Goal: Task Accomplishment & Management: Manage account settings

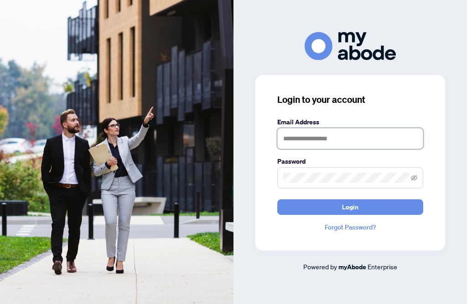
click at [304, 148] on input "text" at bounding box center [351, 138] width 146 height 21
type input "**********"
click at [291, 215] on button "Login" at bounding box center [351, 207] width 146 height 16
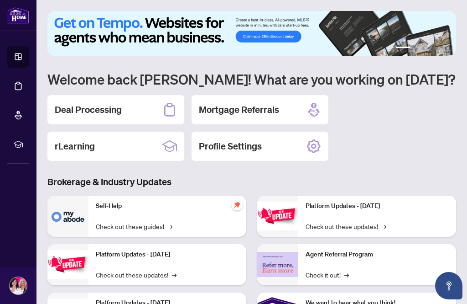
click at [113, 116] on div "Deal Processing" at bounding box center [115, 109] width 137 height 29
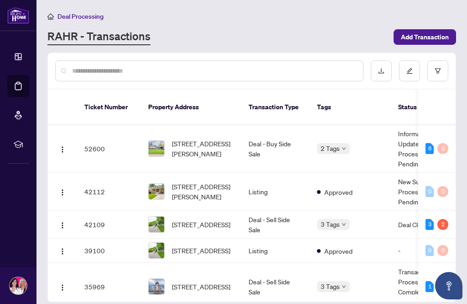
scroll to position [49, 0]
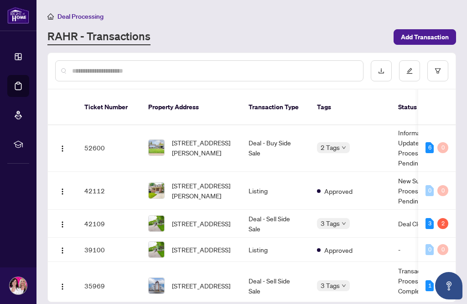
click at [116, 215] on td "42109" at bounding box center [109, 224] width 64 height 28
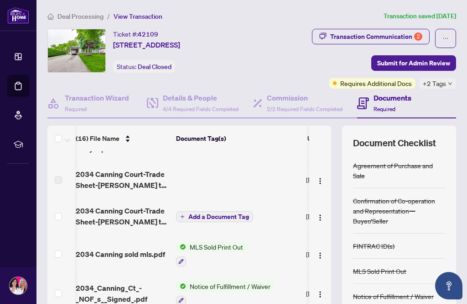
scroll to position [62, 3]
click at [323, 217] on img "button" at bounding box center [320, 216] width 7 height 7
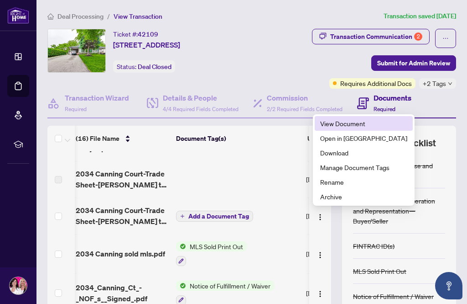
click at [323, 125] on span "View Document" at bounding box center [363, 123] width 87 height 10
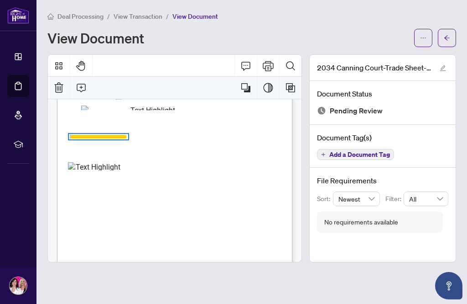
scroll to position [109, 0]
click at [277, 65] on button "Print" at bounding box center [268, 66] width 22 height 22
click at [455, 36] on button "button" at bounding box center [447, 38] width 18 height 18
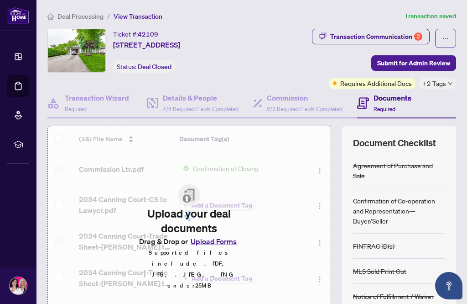
click at [452, 42] on button "button" at bounding box center [445, 38] width 21 height 19
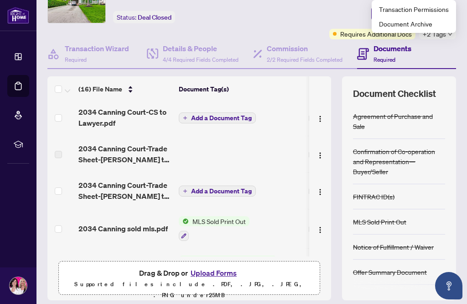
scroll to position [37, 0]
click at [320, 192] on img "button" at bounding box center [320, 191] width 7 height 7
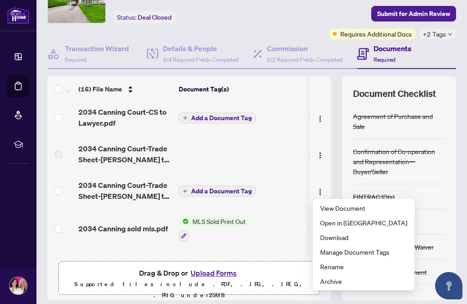
click at [367, 239] on span "Download" at bounding box center [363, 237] width 87 height 10
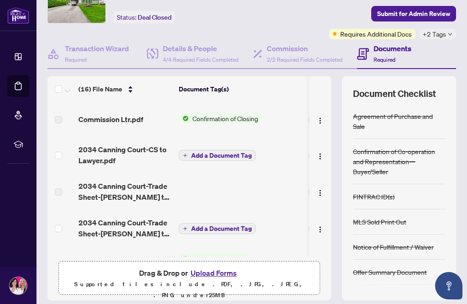
scroll to position [49, 0]
click at [324, 152] on img "button" at bounding box center [320, 155] width 7 height 7
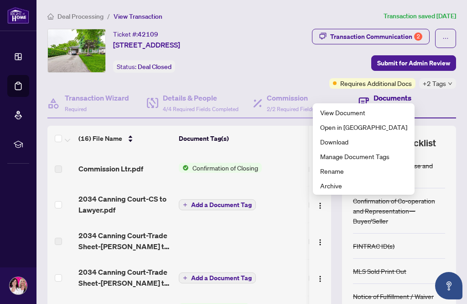
scroll to position [0, 0]
click at [319, 242] on img "button" at bounding box center [320, 241] width 7 height 7
click at [322, 242] on div "You do not have access to view the file You have not been added to this file. P…" at bounding box center [233, 152] width 467 height 304
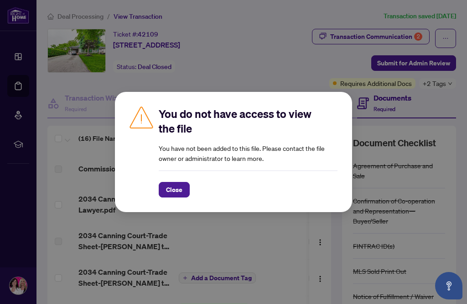
click at [449, 43] on div "You do not have access to view the file You have not been added to this file. P…" at bounding box center [233, 152] width 467 height 304
click at [177, 185] on span "Close" at bounding box center [174, 189] width 16 height 15
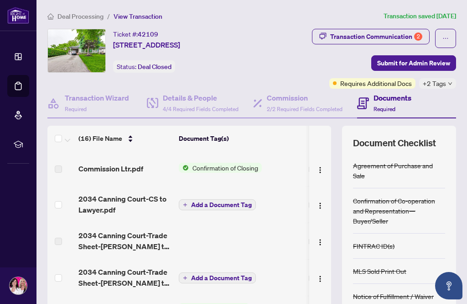
click at [450, 38] on button "button" at bounding box center [445, 38] width 21 height 19
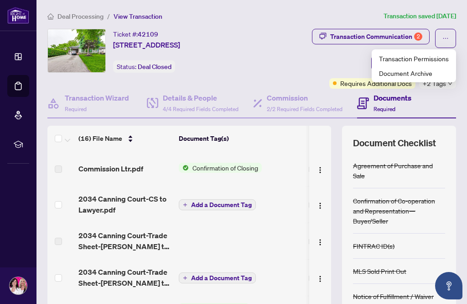
click at [75, 14] on span "Deal Processing" at bounding box center [81, 16] width 46 height 8
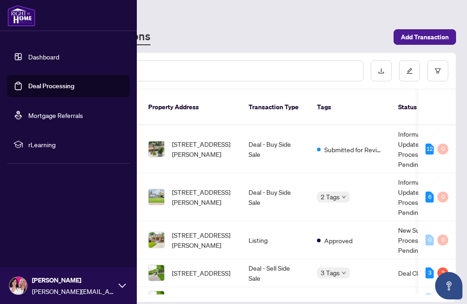
click at [37, 59] on link "Dashboard" at bounding box center [43, 56] width 31 height 8
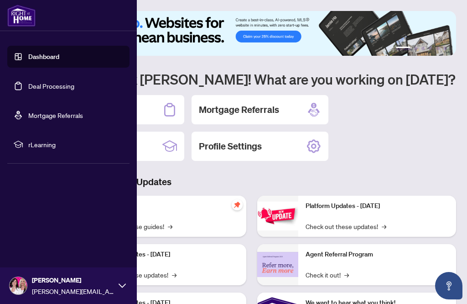
click at [430, 120] on div "Deal Processing Mortgage Referrals rLearning Profile Settings" at bounding box center [251, 128] width 409 height 66
click at [59, 303] on div "Manuela Evans manuela.evans@hotmail.com" at bounding box center [68, 285] width 137 height 37
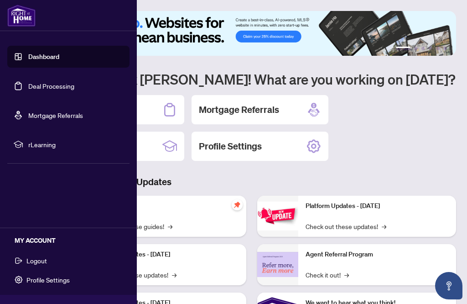
click at [37, 261] on span "Logout" at bounding box center [36, 260] width 21 height 15
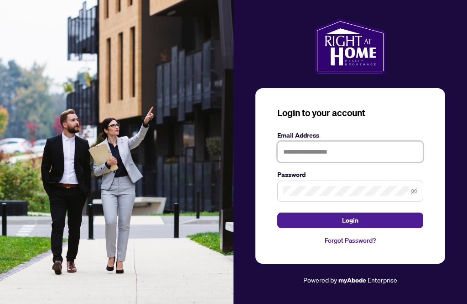
click at [397, 162] on input "text" at bounding box center [351, 151] width 146 height 21
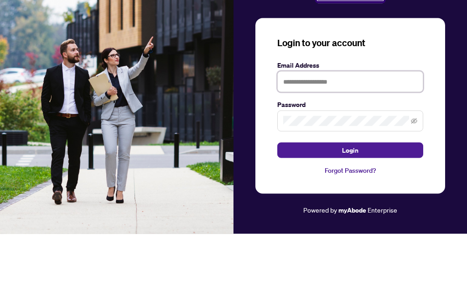
scroll to position [29, 0]
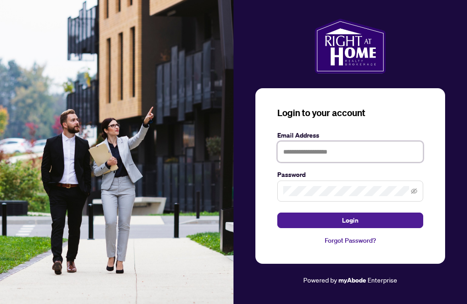
type input "**********"
click at [403, 212] on button "Login" at bounding box center [351, 220] width 146 height 16
